Goal: Task Accomplishment & Management: Complete application form

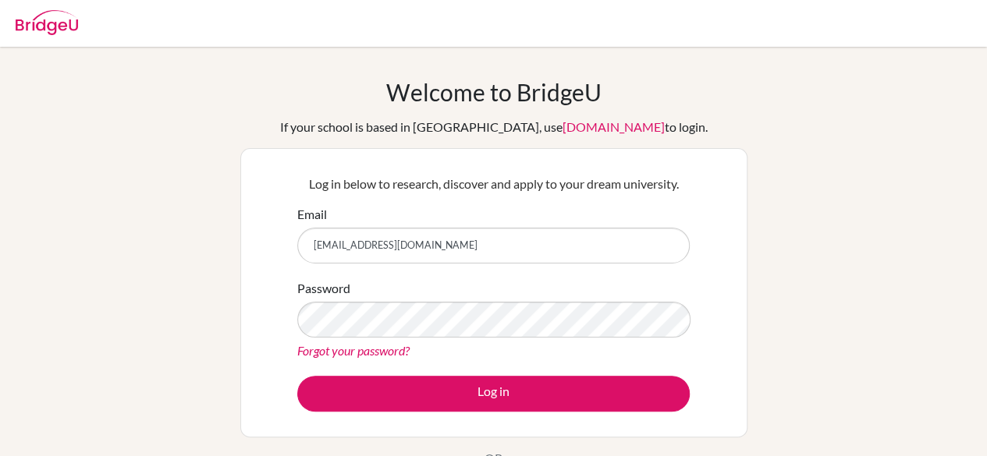
type input "[EMAIL_ADDRESS][DOMAIN_NAME]"
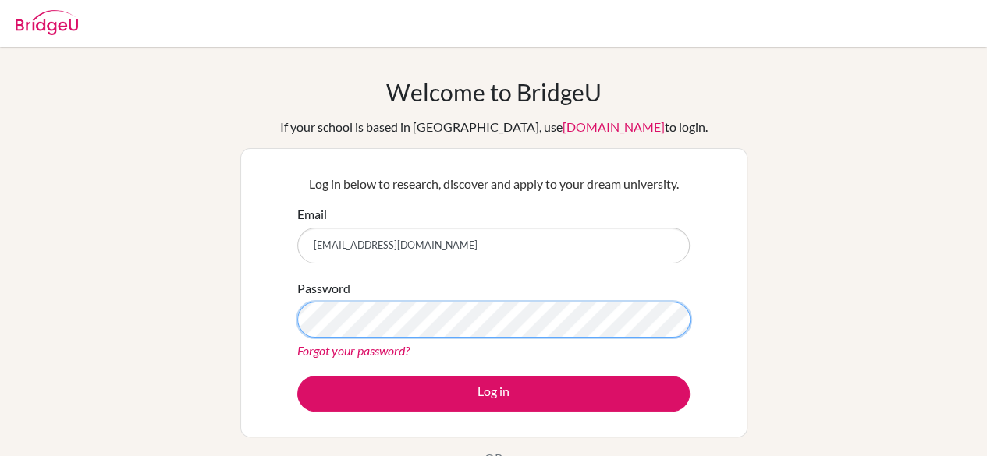
click at [297, 376] on button "Log in" at bounding box center [493, 394] width 392 height 36
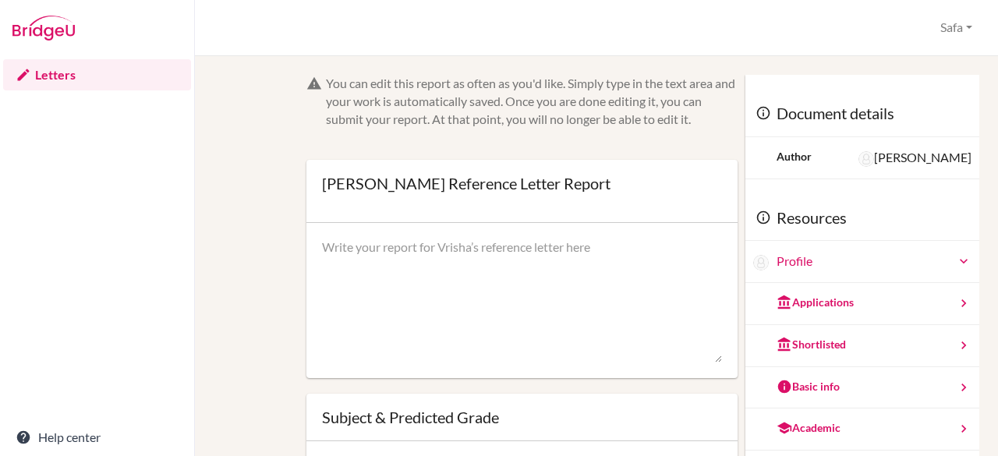
scroll to position [84, 0]
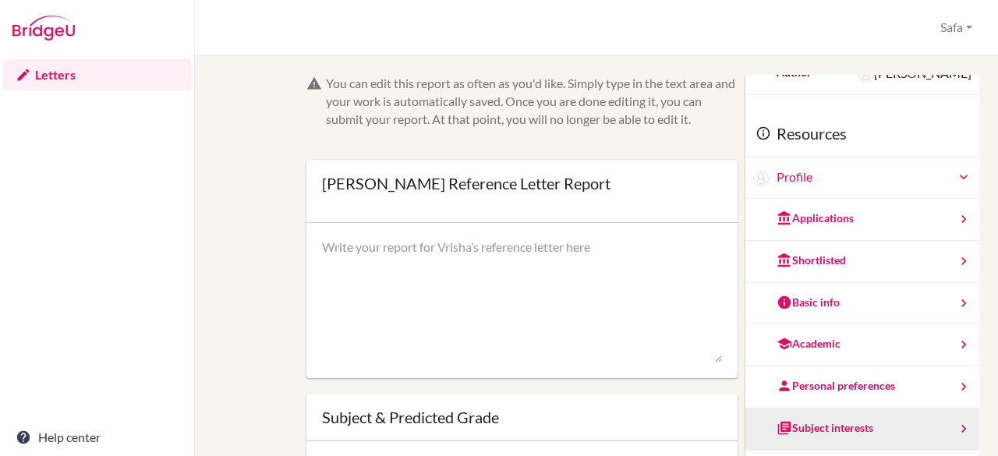
click at [850, 422] on div "Subject interests" at bounding box center [825, 428] width 97 height 16
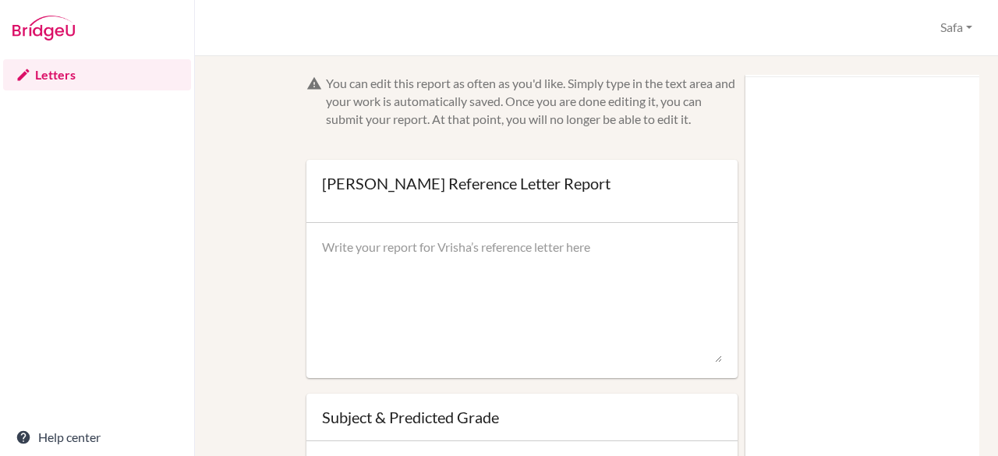
scroll to position [0, 0]
click at [504, 295] on textarea at bounding box center [522, 301] width 401 height 125
paste textarea "This letter serves as a recommendation for Vrisha, an outstanding student in th…"
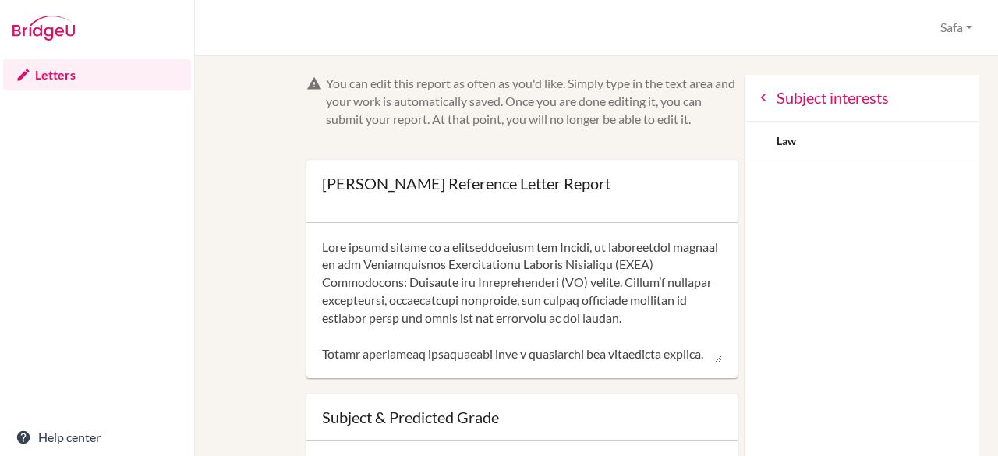
scroll to position [551, 0]
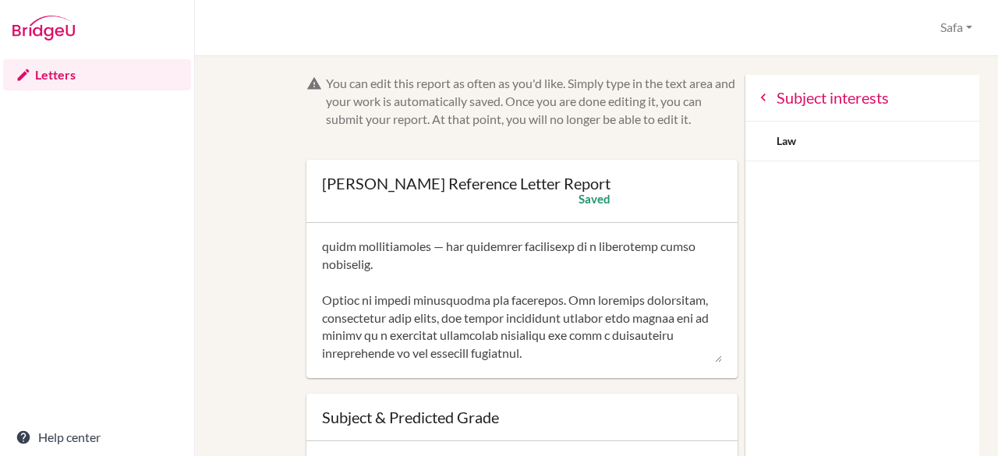
type textarea "This letter serves as a recommendation for Vrisha, an outstanding student in th…"
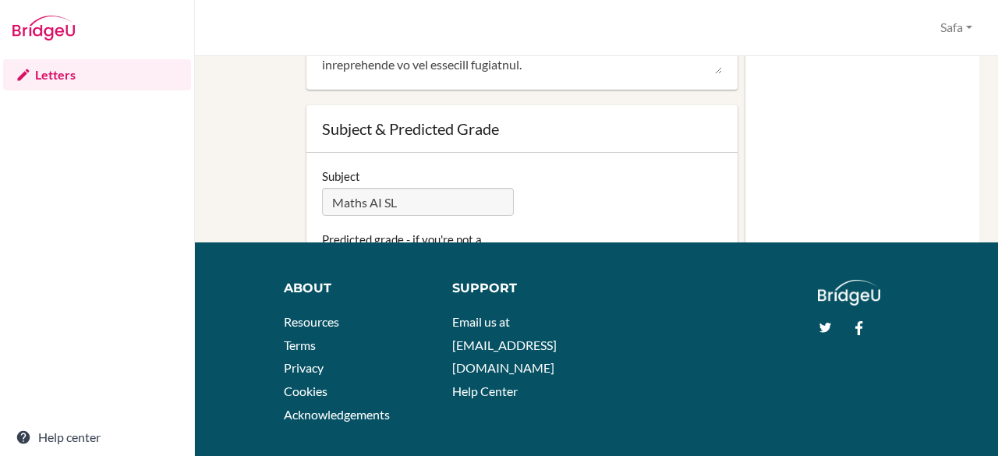
scroll to position [84, 0]
click at [619, 196] on div "Subject Maths AI SL" at bounding box center [522, 192] width 416 height 48
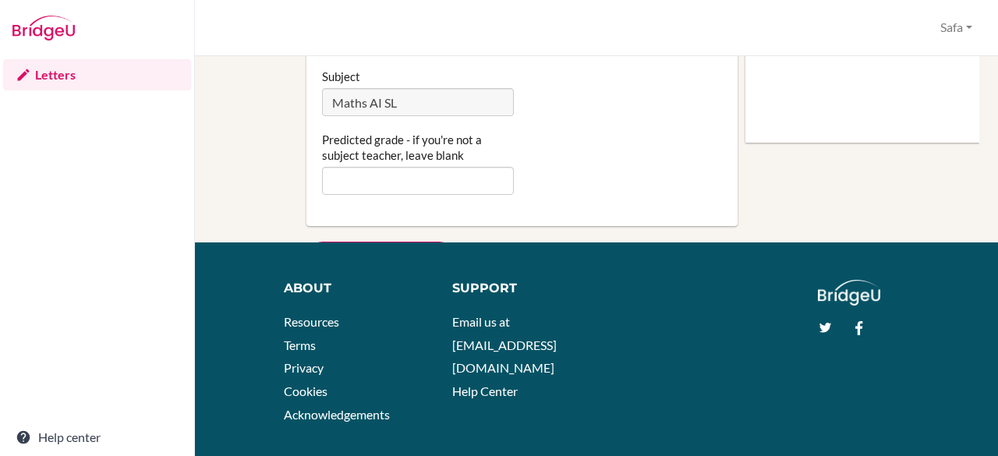
scroll to position [123, 0]
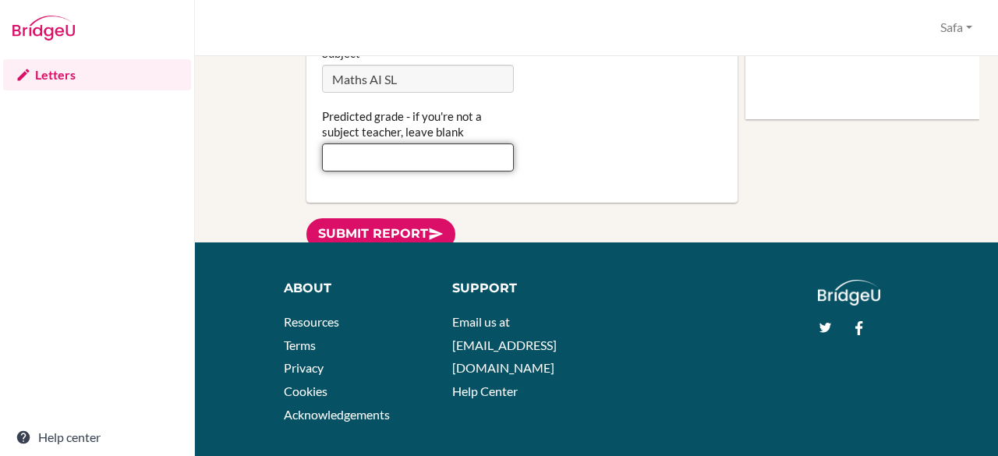
click at [437, 158] on input "Predicted grade - if you're not a subject teacher, leave blank" at bounding box center [418, 157] width 193 height 28
type input "7"
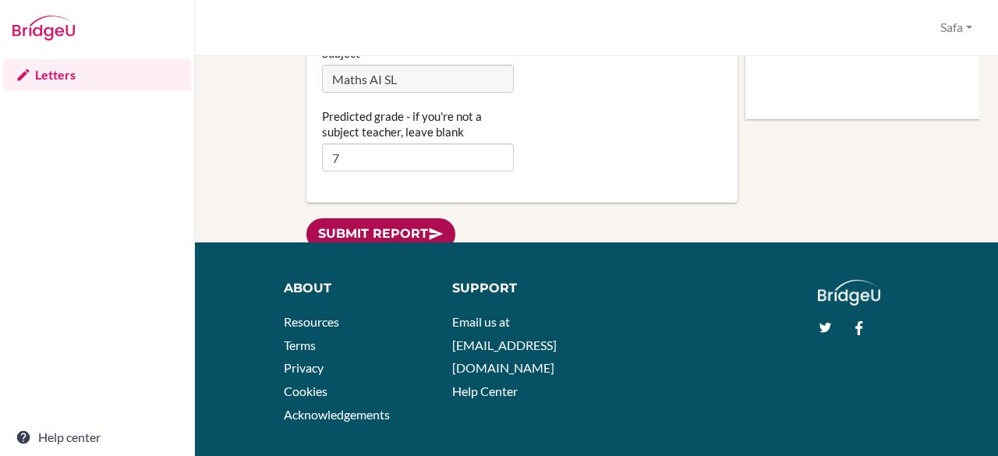
click at [401, 238] on link "Submit report" at bounding box center [380, 234] width 149 height 32
